Goal: Task Accomplishment & Management: Manage account settings

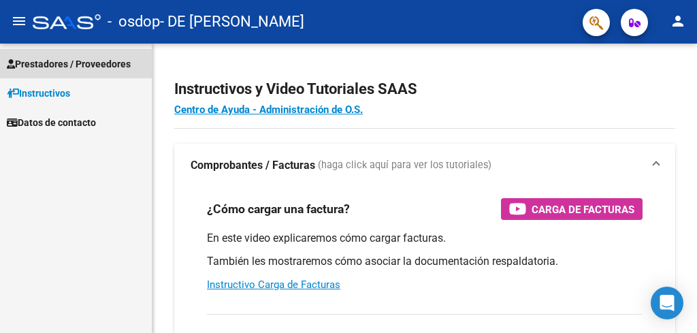
click at [117, 65] on span "Prestadores / Proveedores" at bounding box center [69, 63] width 124 height 15
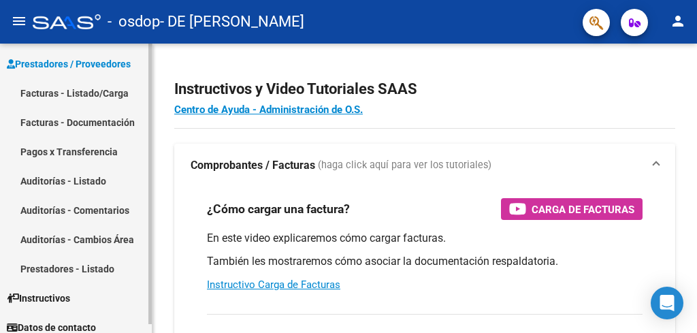
click at [116, 101] on link "Facturas - Listado/Carga" at bounding box center [76, 92] width 152 height 29
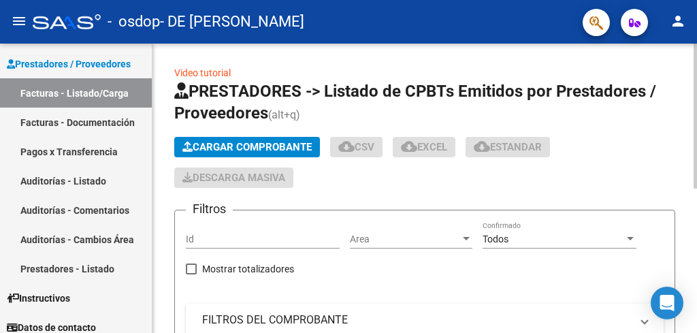
click at [696, 167] on div at bounding box center [695, 116] width 3 height 145
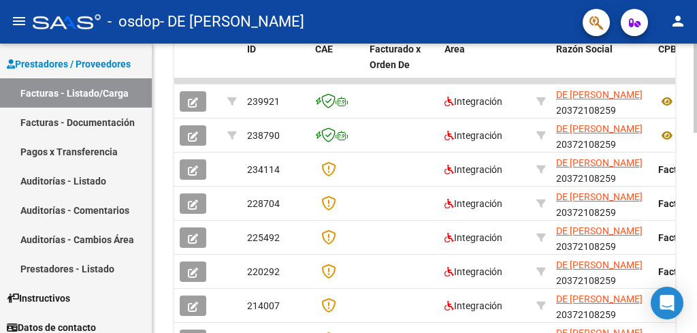
click at [696, 133] on div at bounding box center [695, 88] width 3 height 89
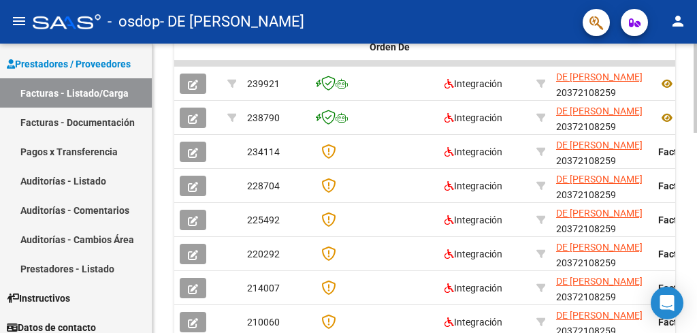
click at [161, 59] on div "Video tutorial PRESTADORES -> Listado de CPBTs Emitidos por Prestadores / Prove…" at bounding box center [424, 28] width 544 height 924
click at [146, 52] on link "Prestadores / Proveedores" at bounding box center [76, 63] width 152 height 29
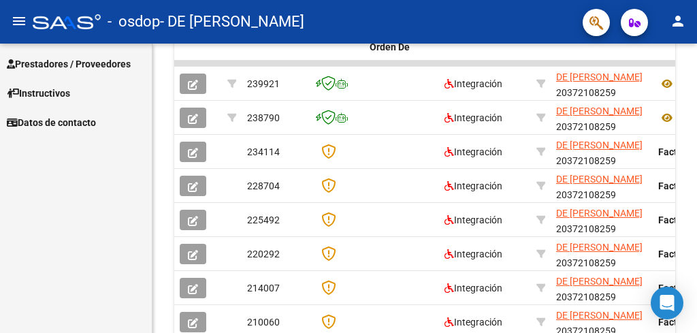
click at [21, 22] on mat-icon "menu" at bounding box center [19, 21] width 16 height 16
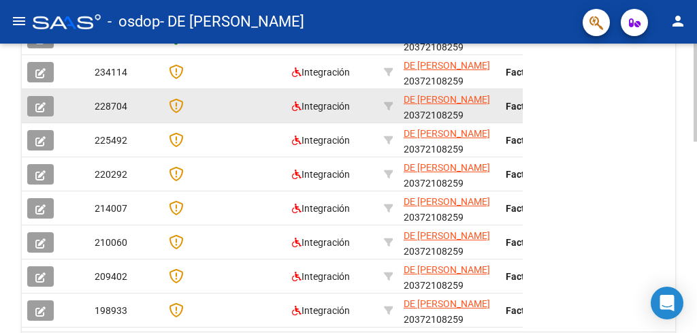
scroll to position [398, 0]
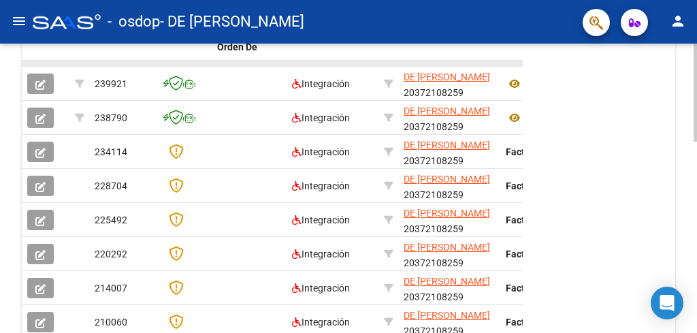
drag, startPoint x: 505, startPoint y: 63, endPoint x: 514, endPoint y: 65, distance: 9.1
click at [514, 65] on datatable-body-cell at bounding box center [571, 63] width 143 height 5
drag, startPoint x: 514, startPoint y: 65, endPoint x: 534, endPoint y: 67, distance: 20.5
click at [534, 67] on div "ID CAE Facturado x Orden De Area Razón Social CPBT Monto Fecha Cpbt Días desde …" at bounding box center [348, 231] width 653 height 429
click at [696, 142] on div at bounding box center [695, 93] width 3 height 98
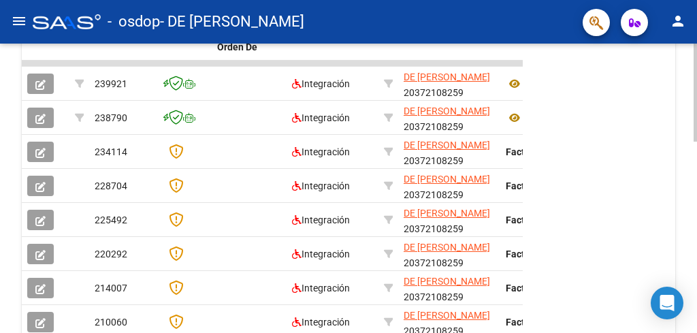
scroll to position [263, 0]
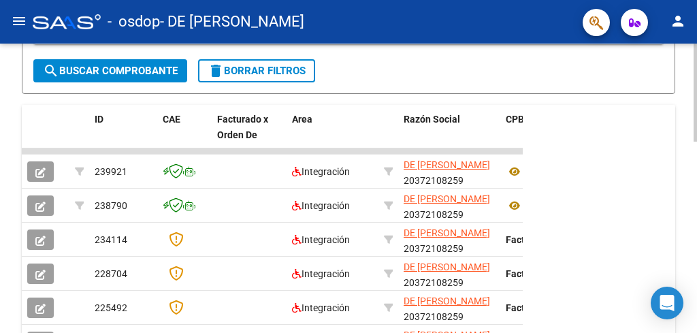
click at [696, 142] on div at bounding box center [695, 93] width 3 height 98
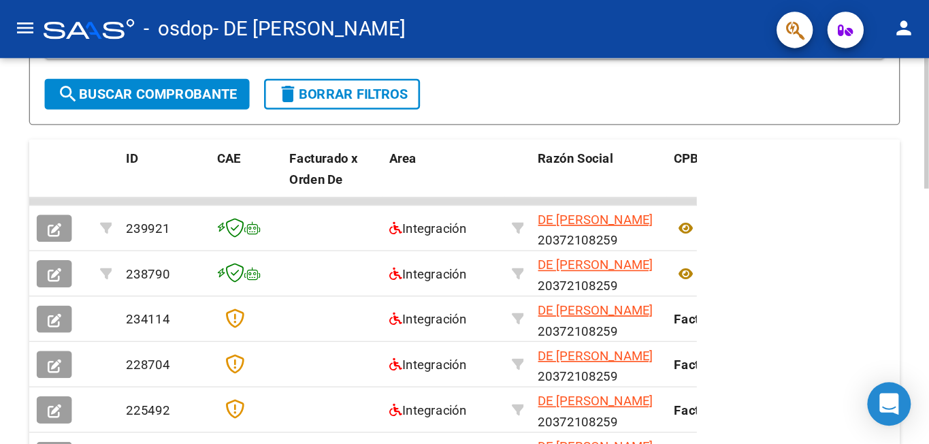
scroll to position [314, 0]
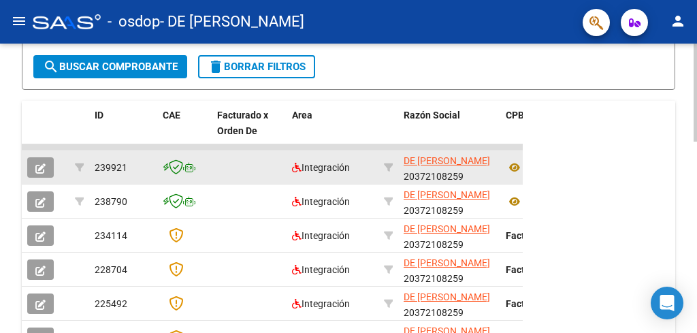
click at [500, 158] on datatable-body-cell "DE [PERSON_NAME] 20372108259" at bounding box center [449, 166] width 102 height 33
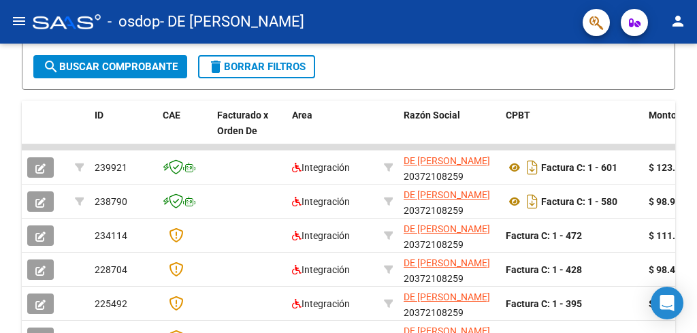
drag, startPoint x: 680, startPoint y: 0, endPoint x: 589, endPoint y: 76, distance: 118.4
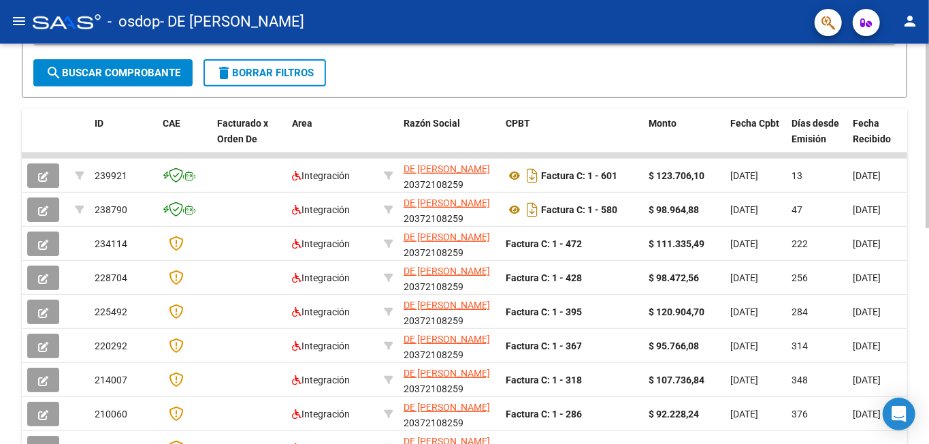
scroll to position [313, 0]
